Goal: Information Seeking & Learning: Learn about a topic

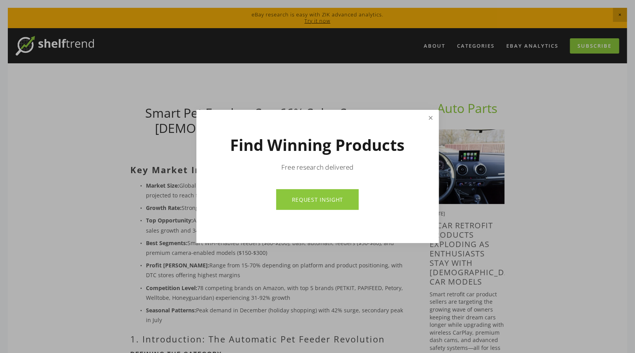
click at [434, 119] on link "Close" at bounding box center [431, 118] width 14 height 15
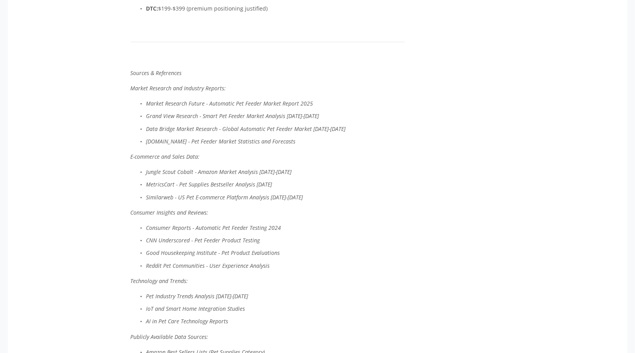
scroll to position [3092, 0]
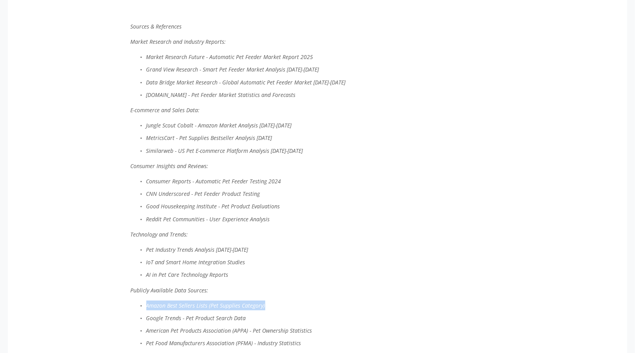
drag, startPoint x: 147, startPoint y: 290, endPoint x: 272, endPoint y: 283, distance: 125.0
click at [272, 301] on p "Amazon Best Sellers Lists (Pet Supplies Category)" at bounding box center [275, 306] width 259 height 10
drag, startPoint x: 272, startPoint y: 283, endPoint x: 246, endPoint y: 287, distance: 25.7
click at [371, 177] on p "Consumer Reports - Automatic Pet Feeder Testing 2024" at bounding box center [275, 182] width 259 height 10
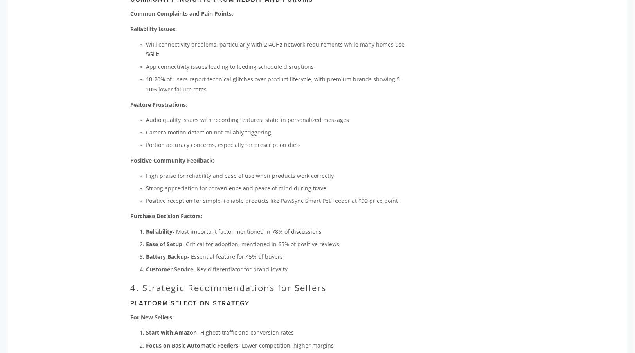
scroll to position [2387, 0]
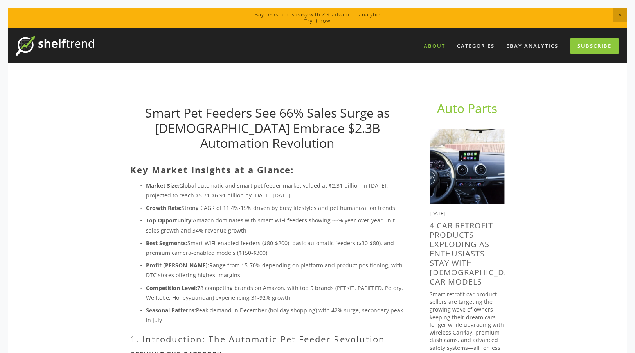
click at [436, 45] on link "About" at bounding box center [435, 46] width 32 height 13
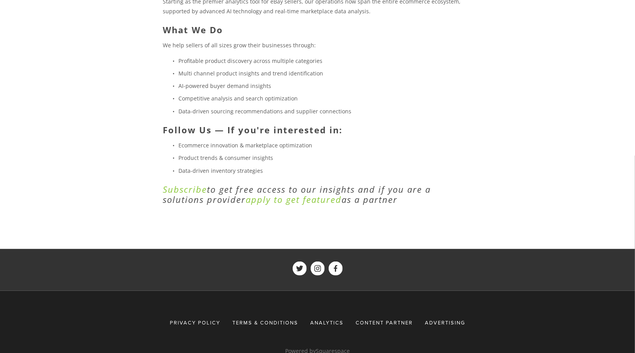
scroll to position [270, 0]
